Goal: Transaction & Acquisition: Purchase product/service

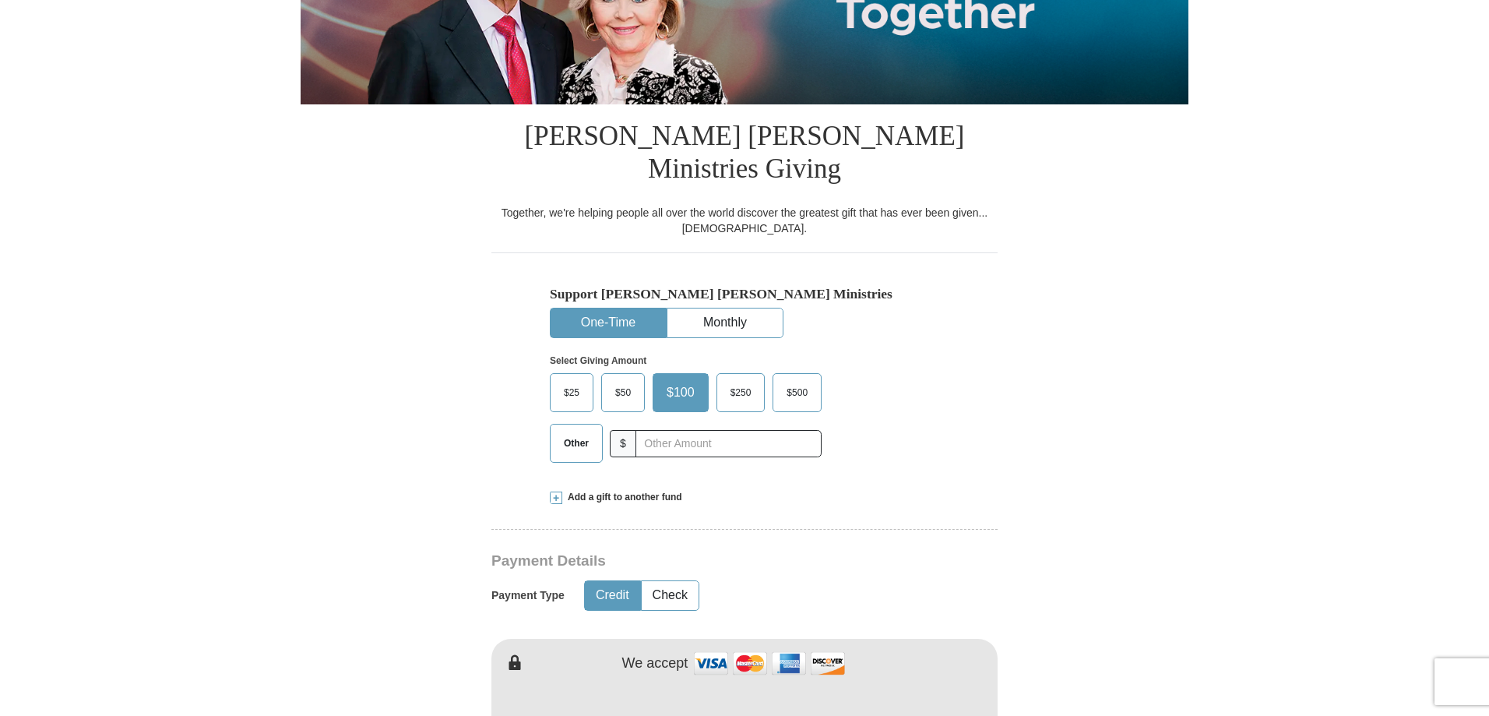
scroll to position [312, 0]
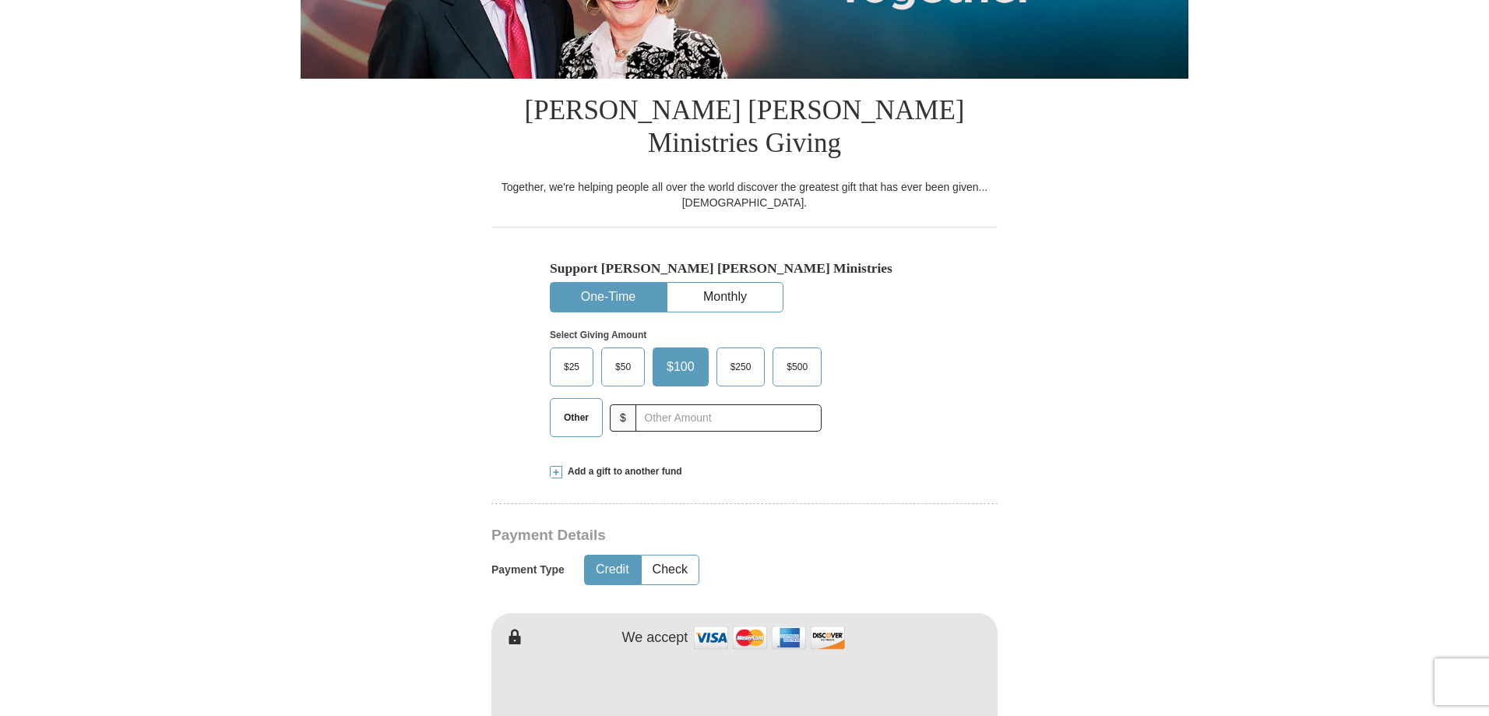
click at [623, 283] on button "One-Time" at bounding box center [608, 297] width 115 height 29
click at [579, 406] on span "Other" at bounding box center [576, 417] width 41 height 23
click at [0, 0] on input "Other" at bounding box center [0, 0] width 0 height 0
type input "307"
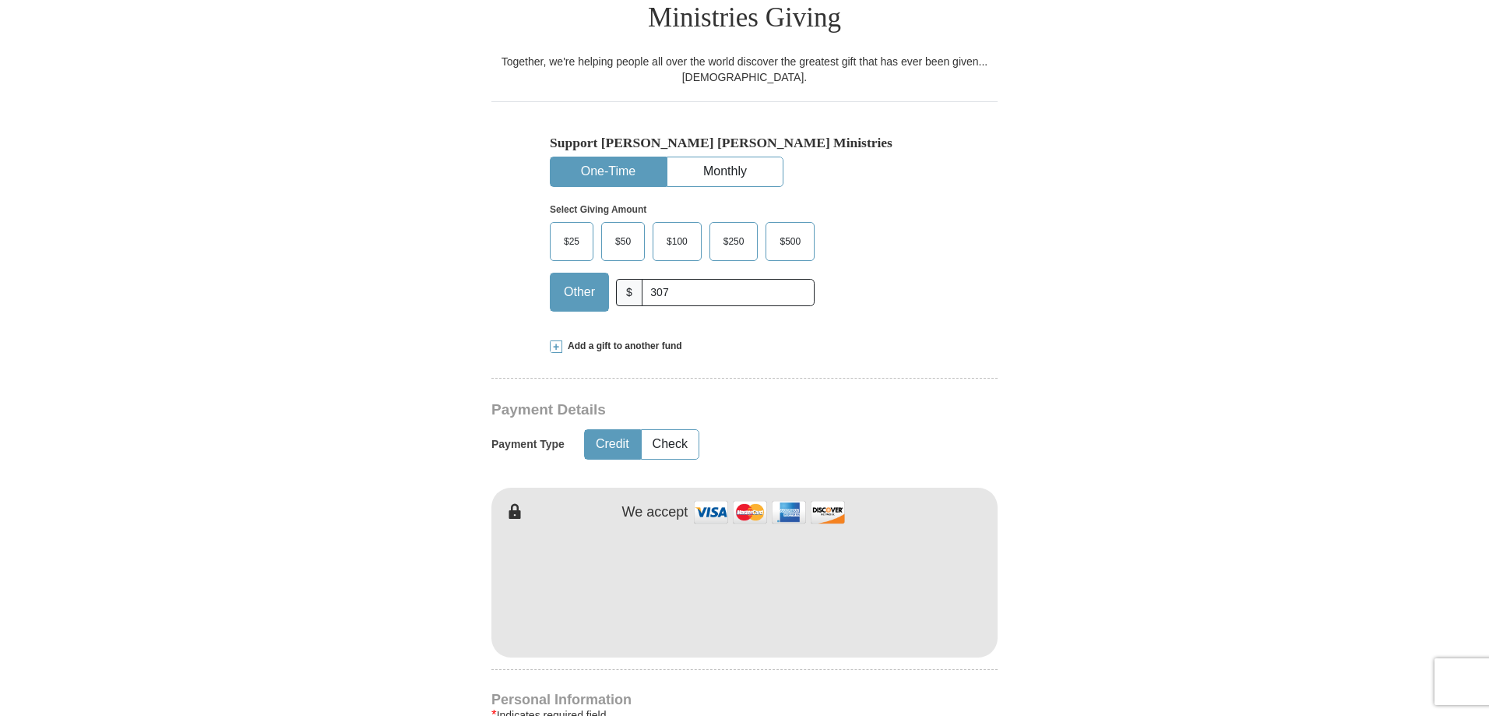
scroll to position [545, 0]
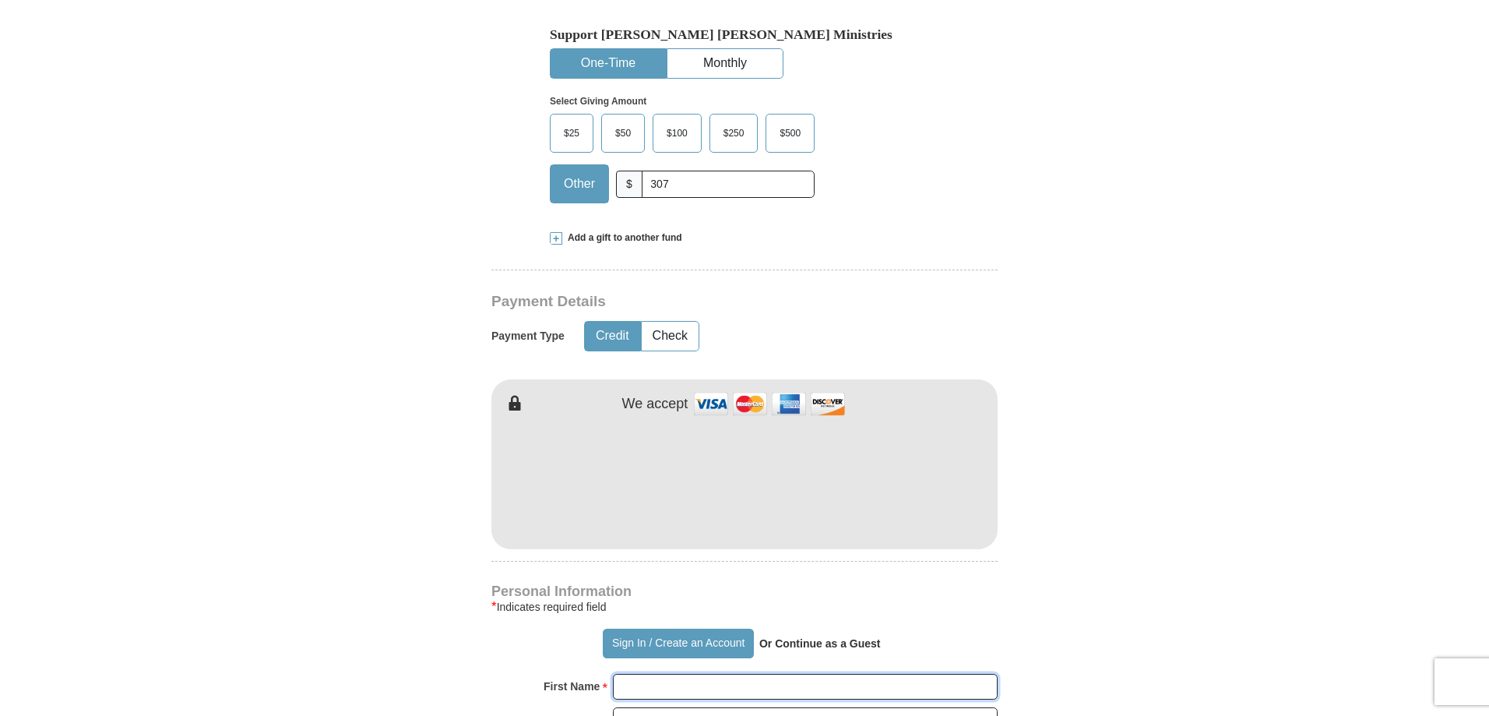
click at [639, 674] on input "First Name *" at bounding box center [805, 687] width 385 height 26
type input "Clare and Kaye"
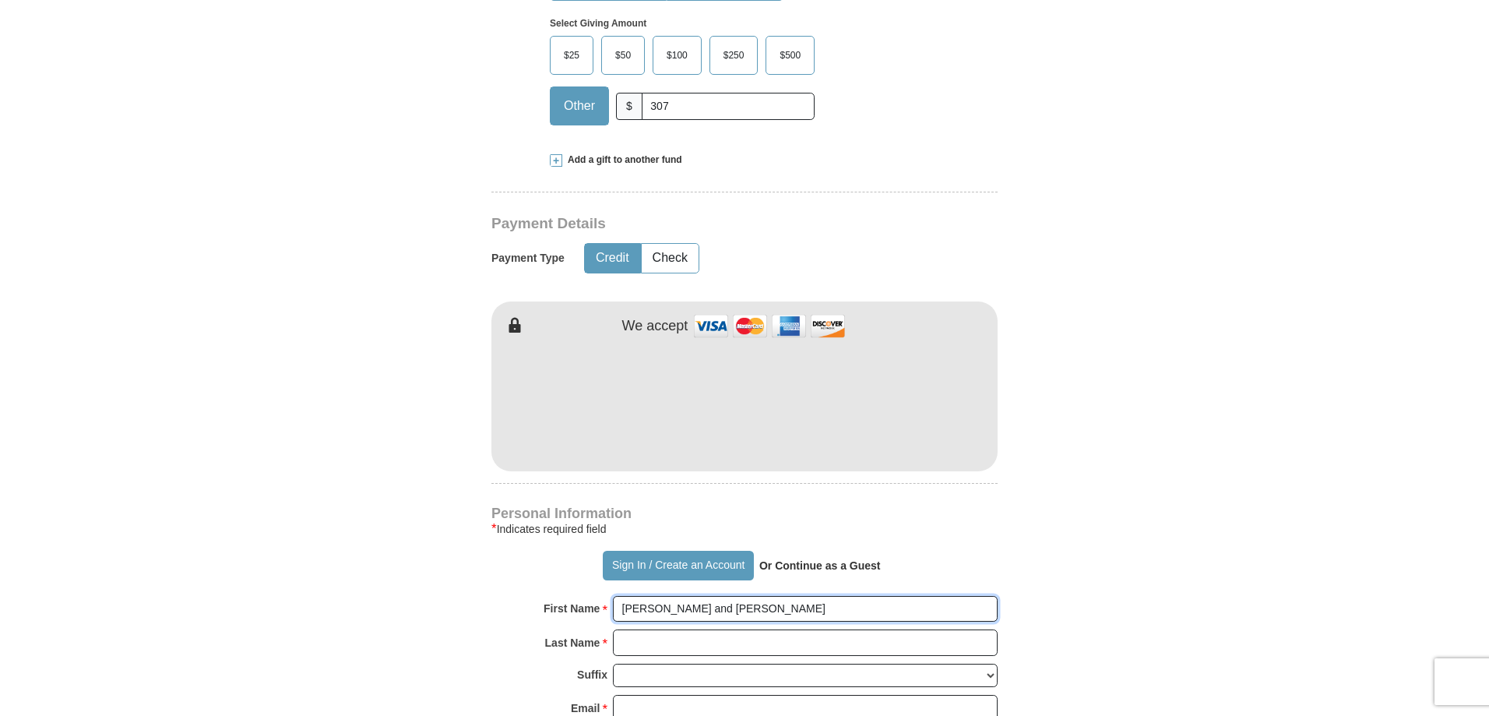
scroll to position [701, 0]
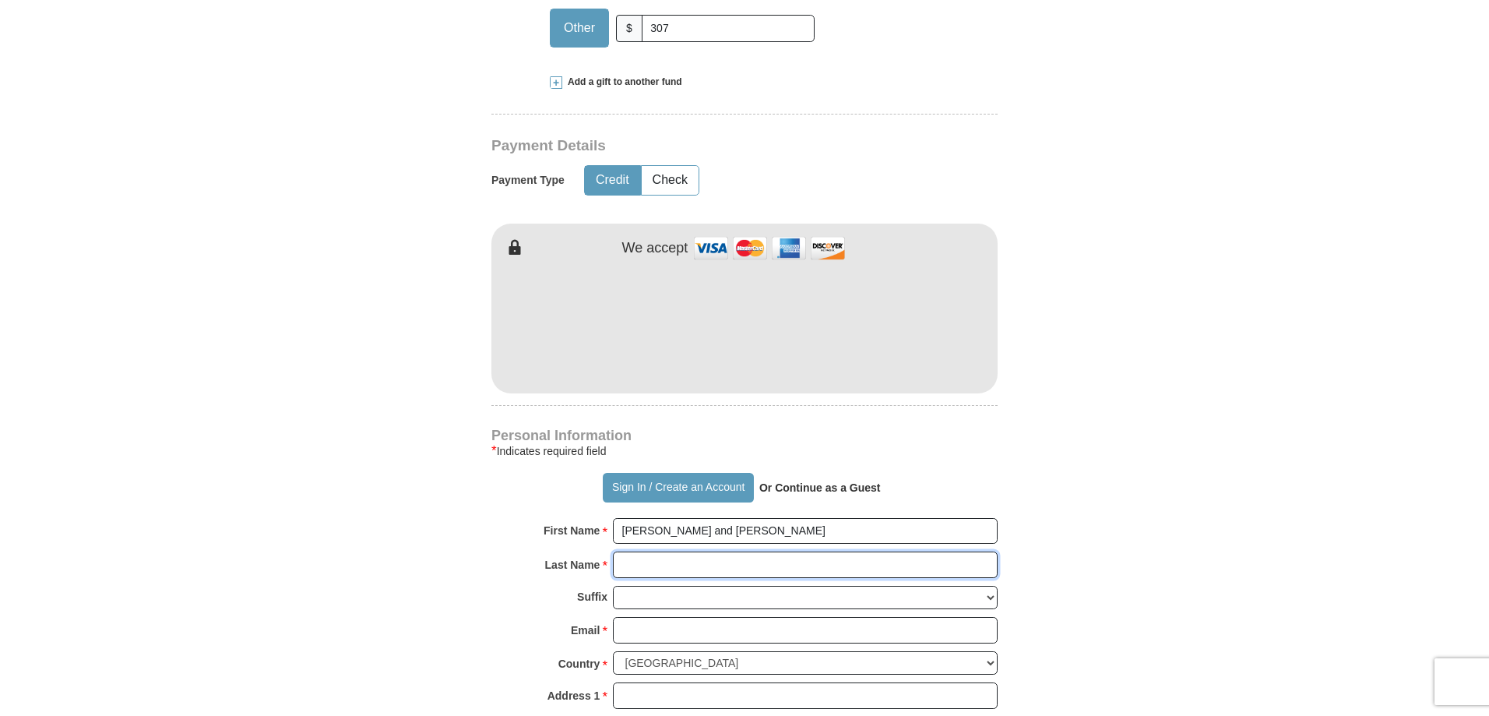
click at [695, 551] on input "Last Name *" at bounding box center [805, 564] width 385 height 26
type input "Zitka"
click at [659, 617] on input "Email *" at bounding box center [805, 630] width 385 height 26
type input "kmzitka@gmail.com"
type input "712 Prospect St."
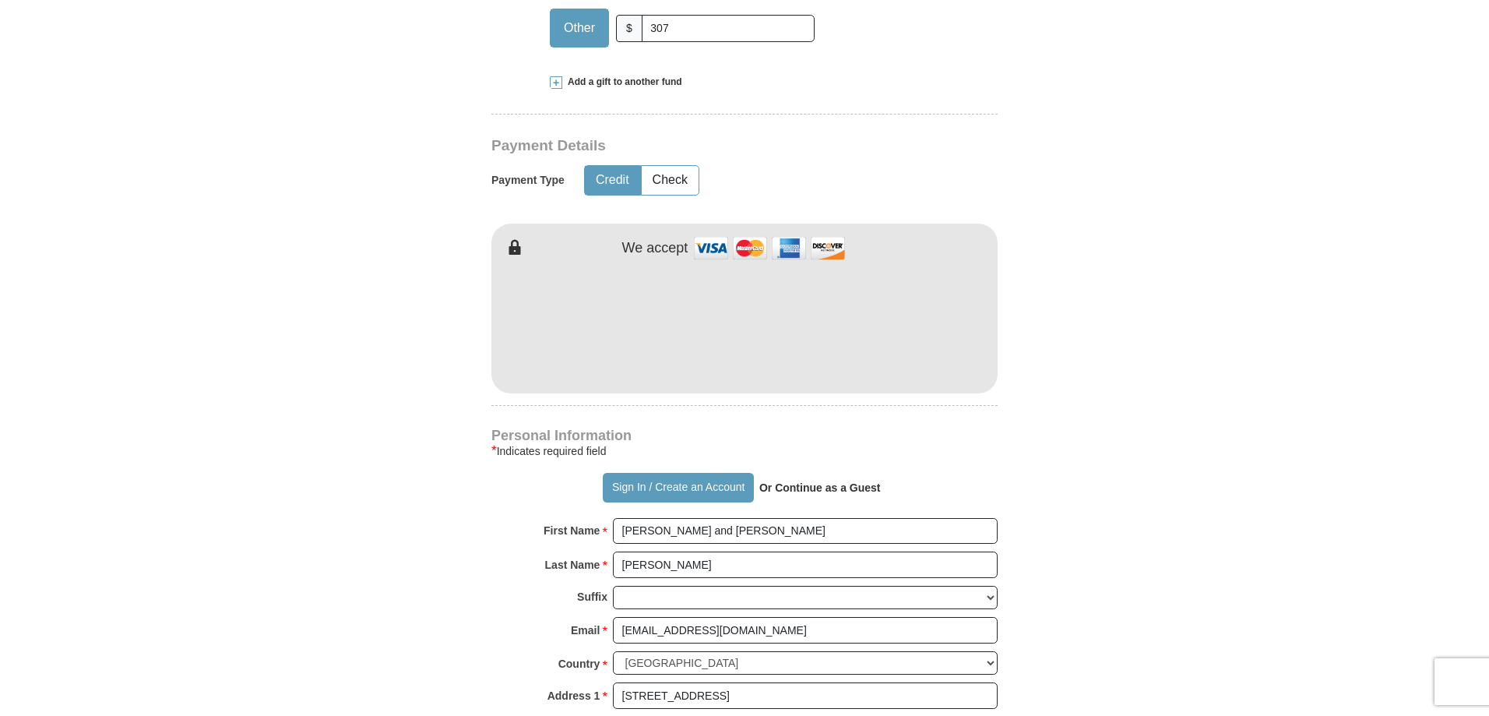
type input "EAST JORDAN"
select select "MI"
type input "49727"
type input "2313300490"
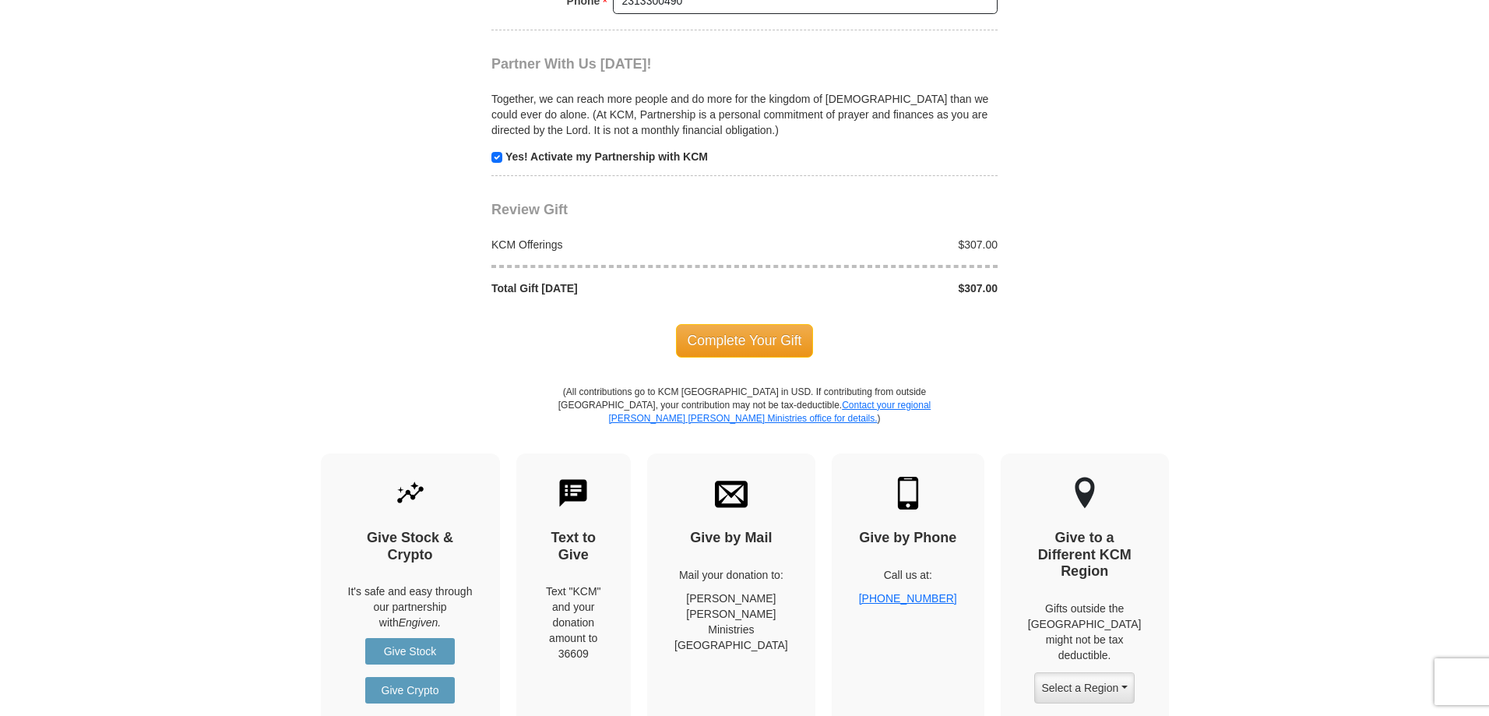
scroll to position [1558, 0]
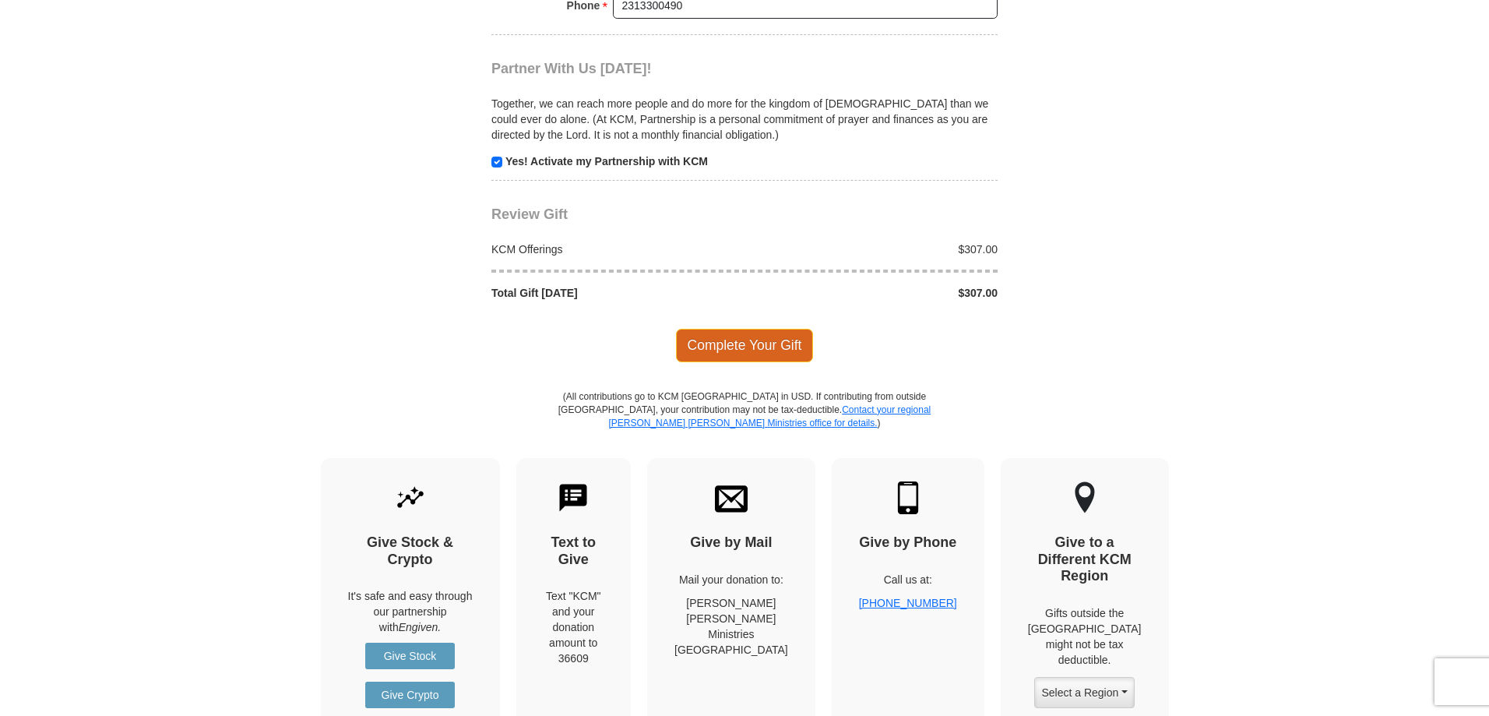
click at [772, 329] on span "Complete Your Gift" at bounding box center [745, 345] width 138 height 33
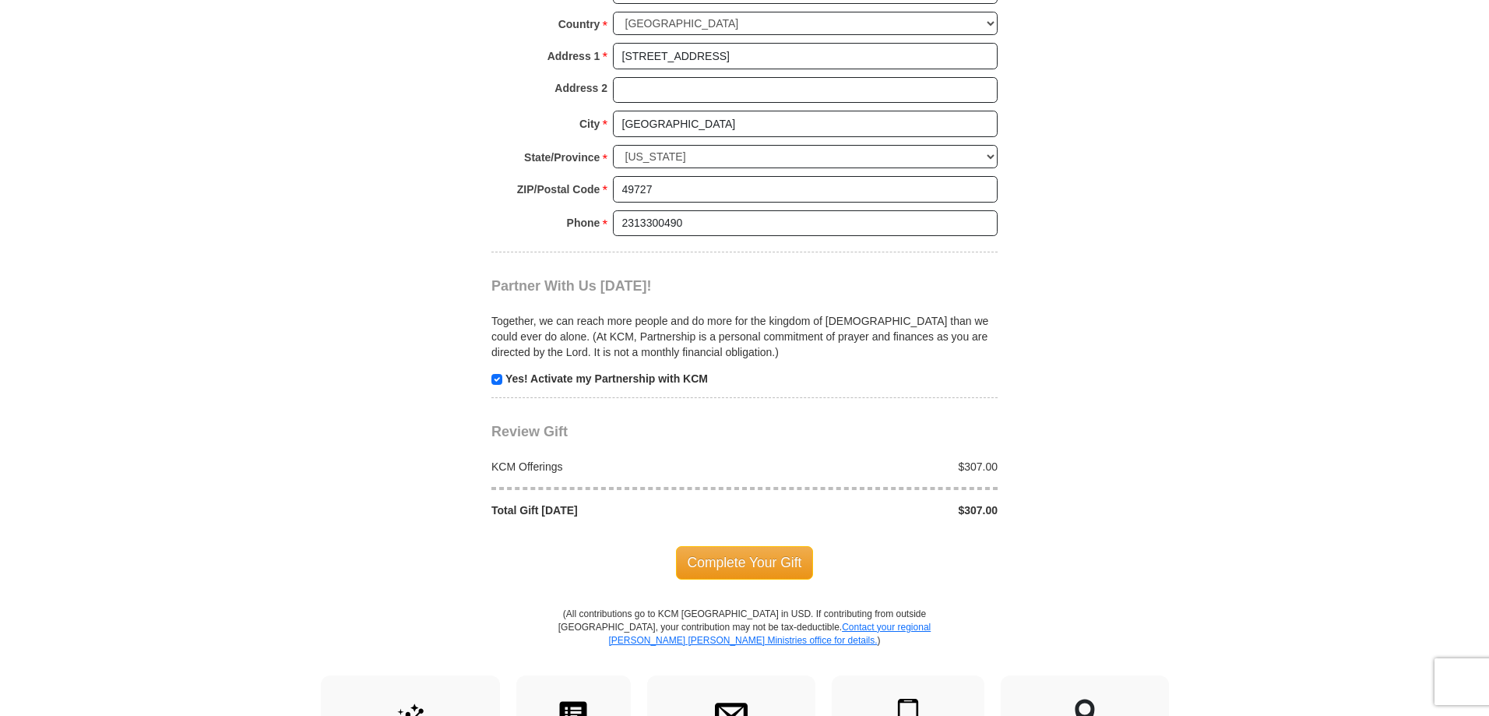
scroll to position [1492, 0]
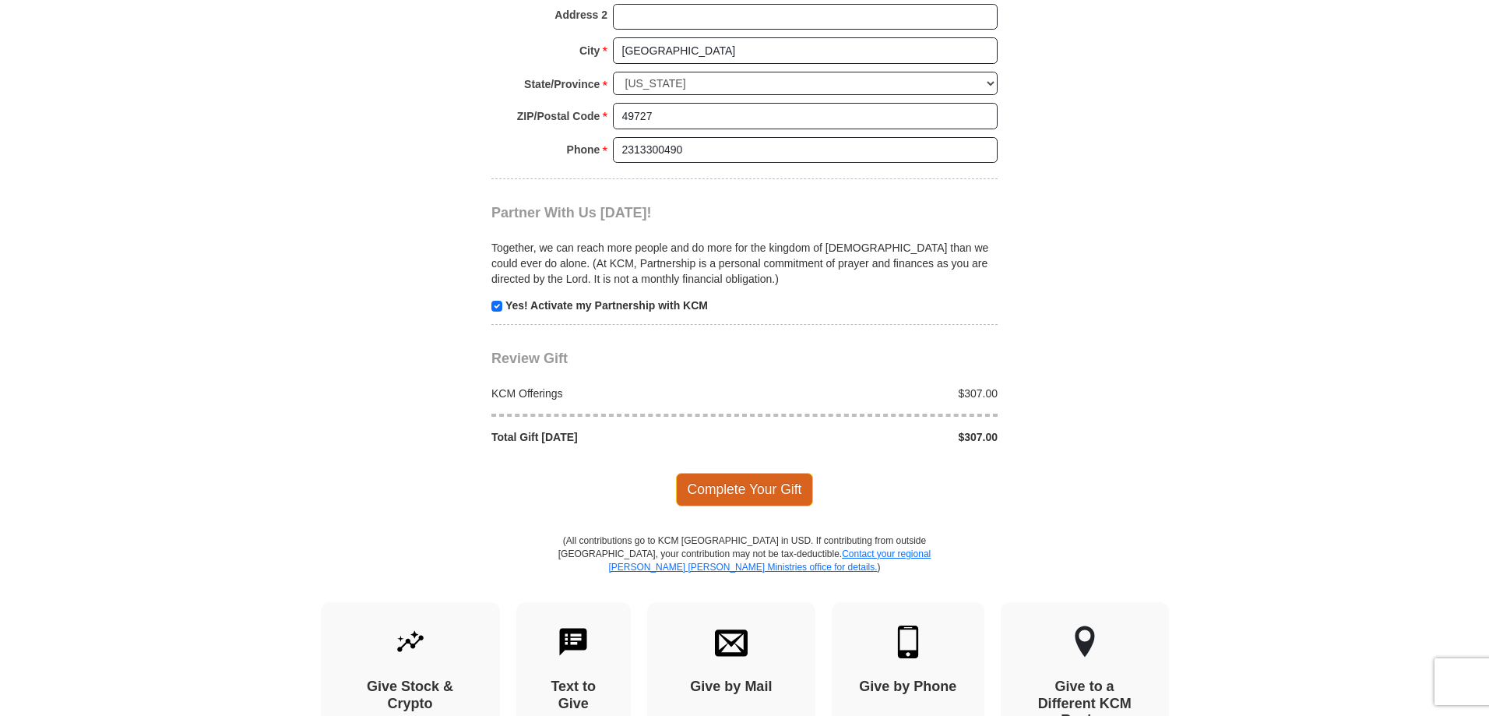
click at [730, 473] on span "Complete Your Gift" at bounding box center [745, 489] width 138 height 33
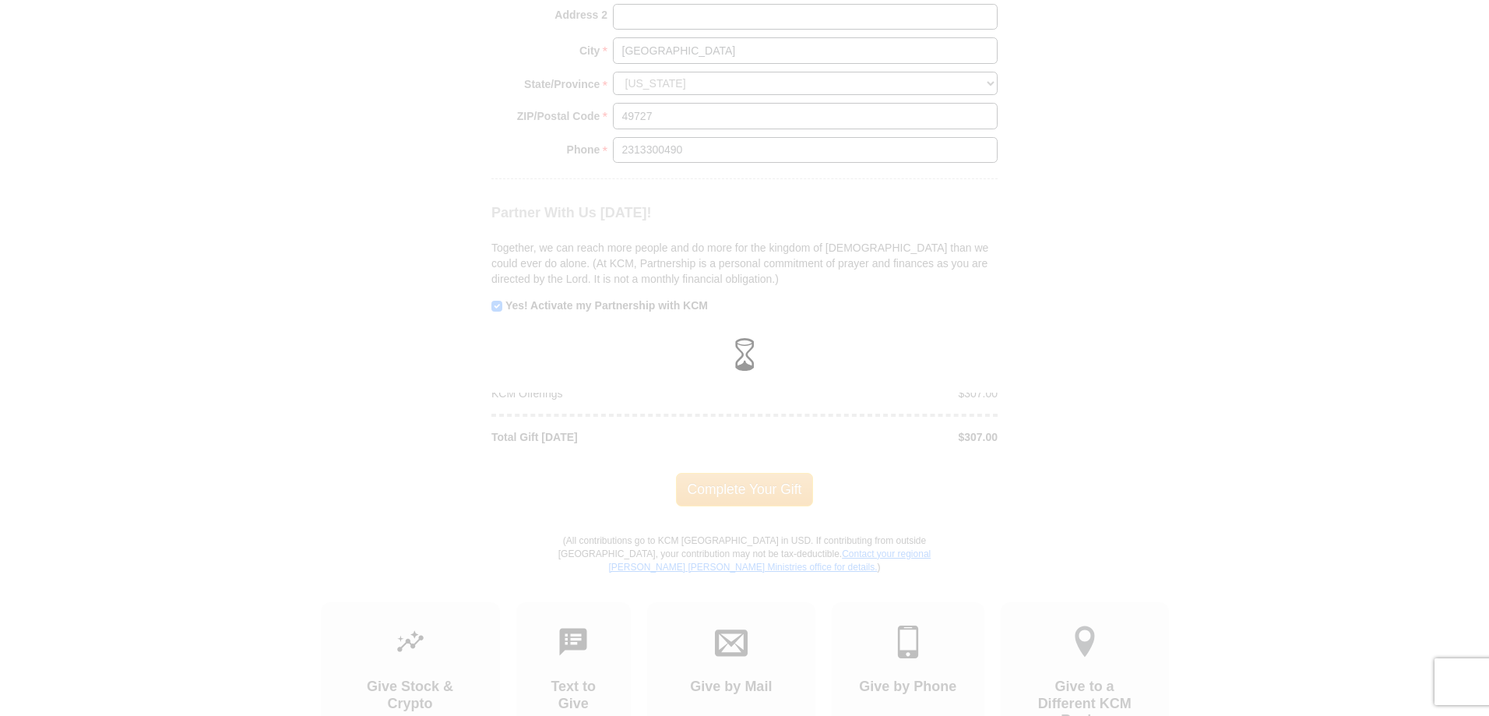
scroll to position [1414, 0]
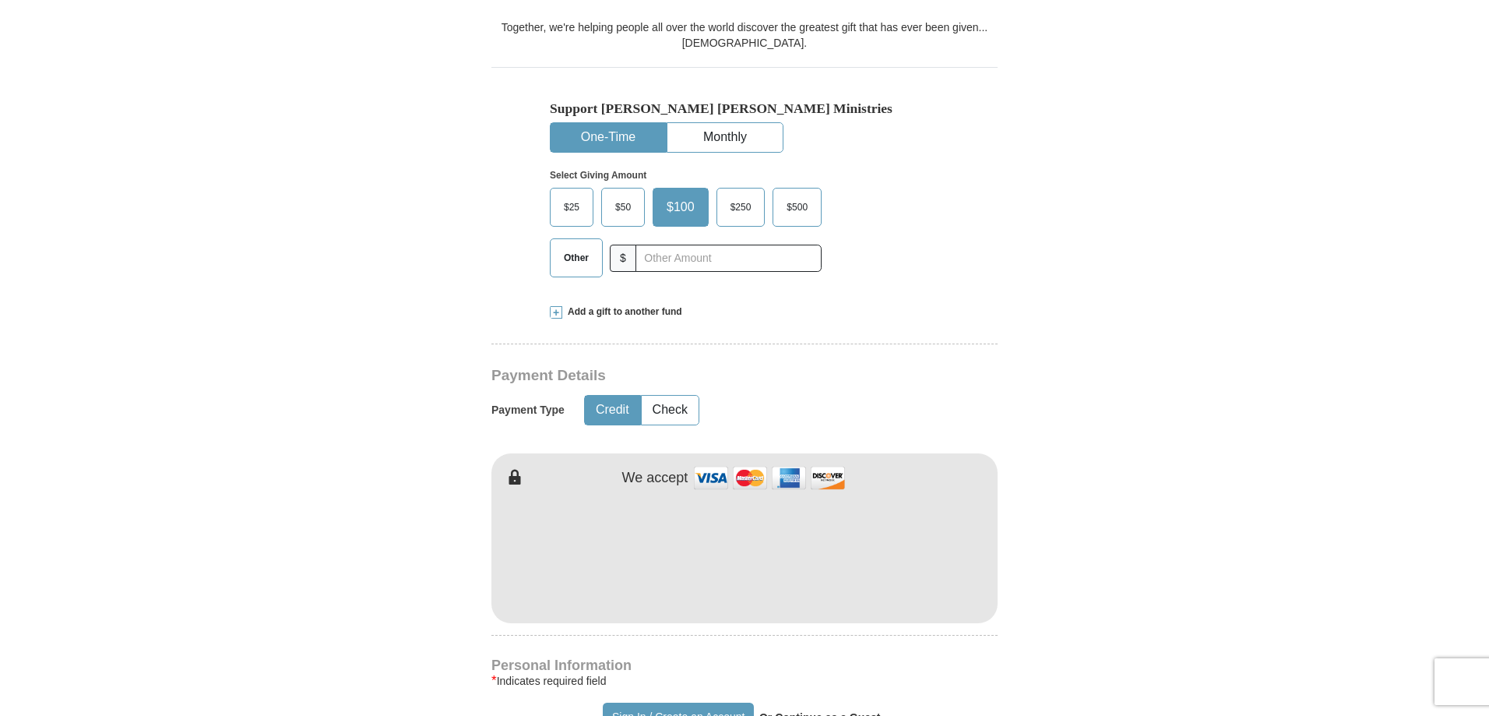
scroll to position [467, 0]
